Goal: Task Accomplishment & Management: Manage account settings

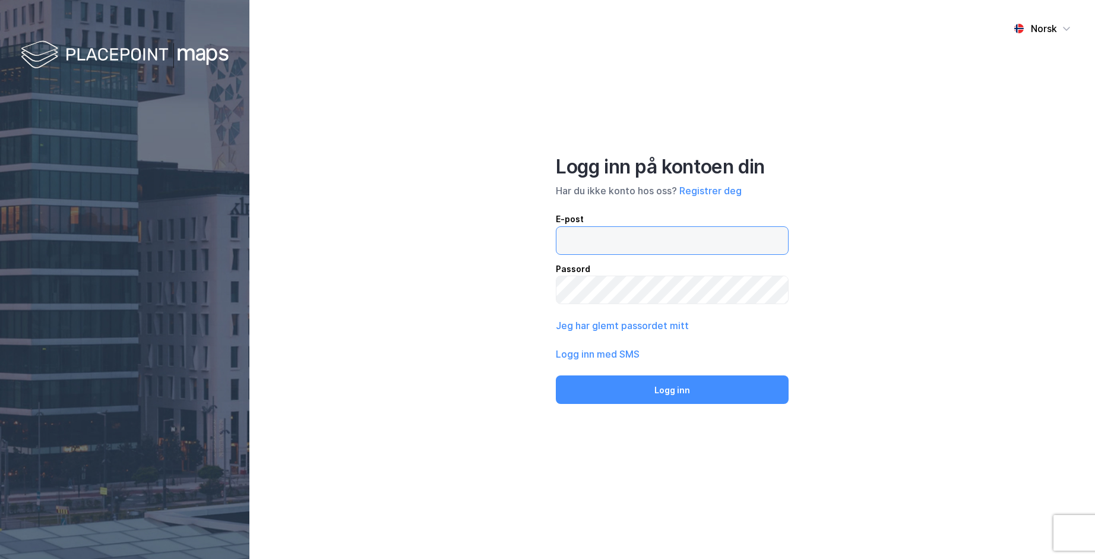
click at [711, 239] on input "email" at bounding box center [673, 240] width 232 height 27
type input "[EMAIL_ADDRESS][DOMAIN_NAME]"
click at [684, 328] on button "Jeg har glemt passordet mitt" at bounding box center [622, 325] width 133 height 14
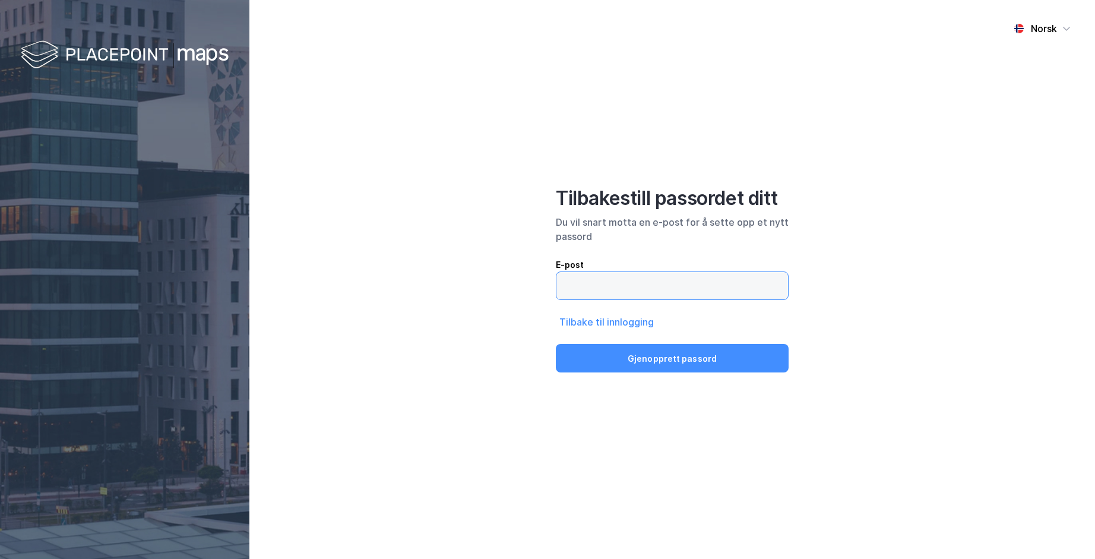
click at [745, 289] on input "email" at bounding box center [673, 285] width 232 height 27
type input "[EMAIL_ADDRESS][DOMAIN_NAME]"
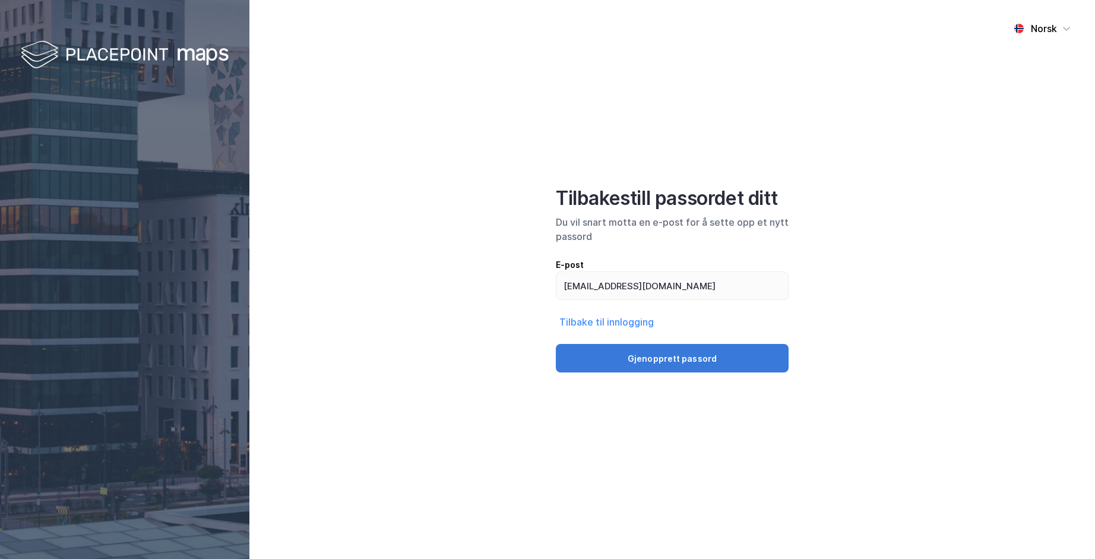
click at [683, 359] on button "Gjenopprett passord" at bounding box center [672, 358] width 233 height 29
